Goal: Task Accomplishment & Management: Manage account settings

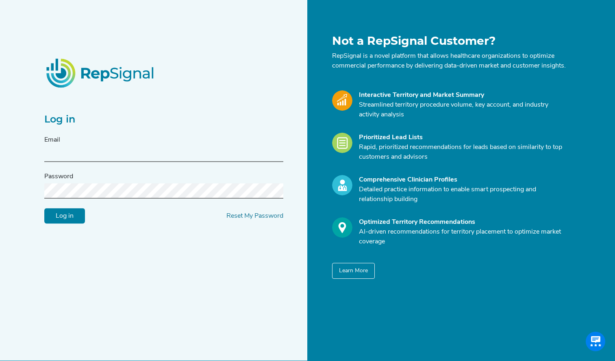
click at [66, 161] on input "text" at bounding box center [163, 154] width 239 height 15
type input "[EMAIL_ADDRESS][PERSON_NAME][DOMAIN_NAME]"
click at [244, 219] on link "Reset My Password" at bounding box center [254, 216] width 57 height 7
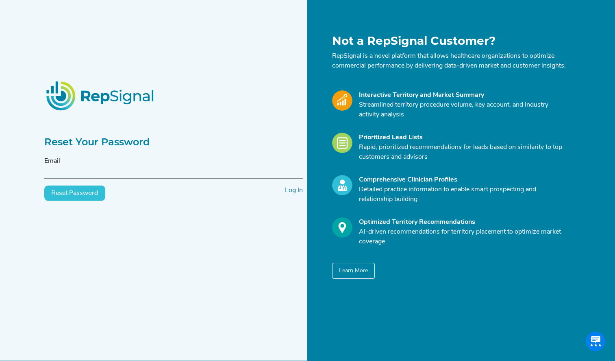
click at [169, 179] on input "text" at bounding box center [173, 171] width 259 height 15
type input "[EMAIL_ADDRESS][PERSON_NAME][DOMAIN_NAME]"
click at [66, 201] on button "Reset Password" at bounding box center [74, 192] width 61 height 15
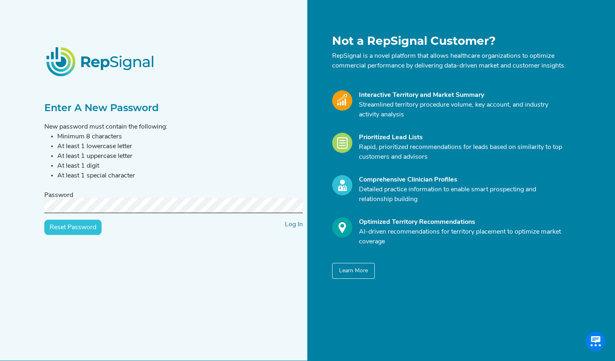
click at [98, 235] on input "Reset Password" at bounding box center [72, 227] width 57 height 15
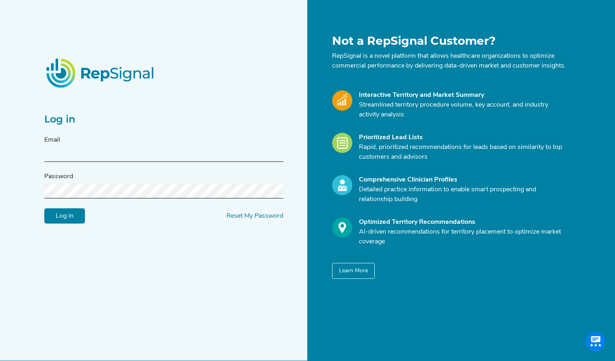
click at [161, 157] on input "text" at bounding box center [163, 154] width 239 height 15
type input "[EMAIL_ADDRESS][PERSON_NAME][DOMAIN_NAME]"
click at [44, 208] on input "Log in" at bounding box center [64, 215] width 41 height 15
